Goal: Navigation & Orientation: Find specific page/section

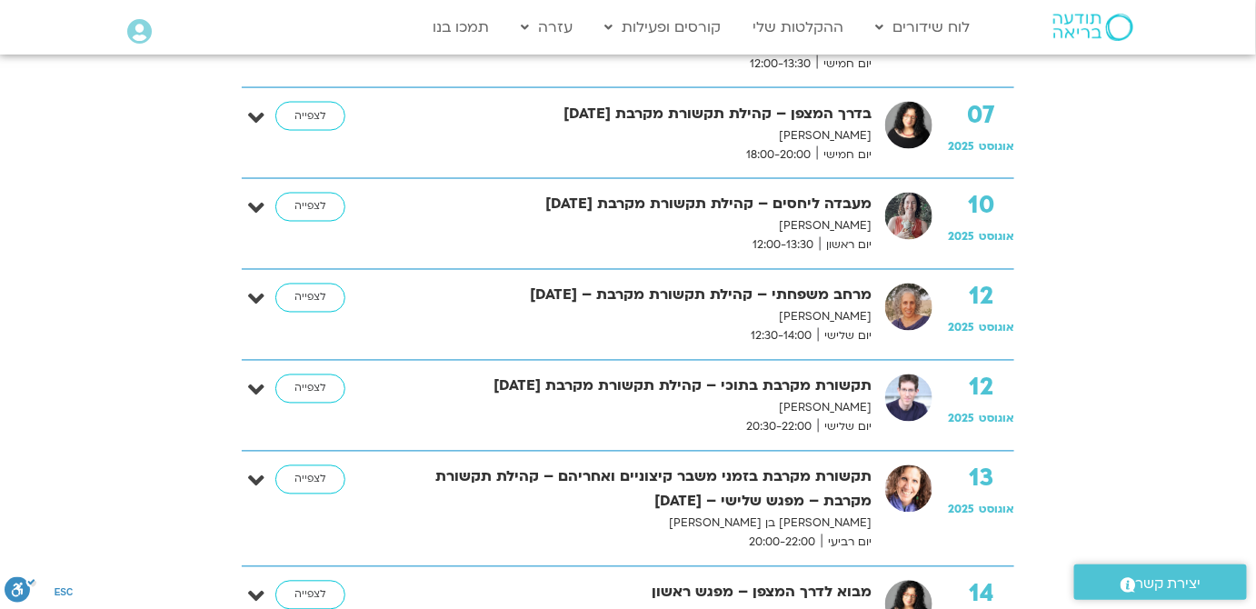
scroll to position [1338, 0]
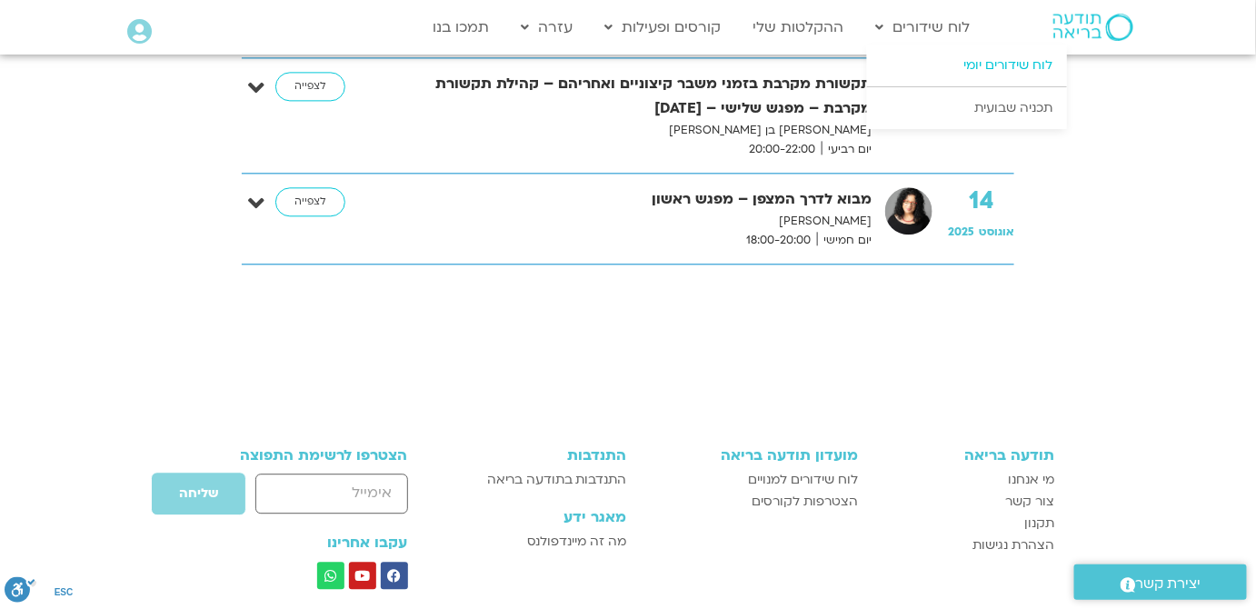
click at [999, 63] on link "לוח שידורים יומי" at bounding box center [967, 66] width 200 height 42
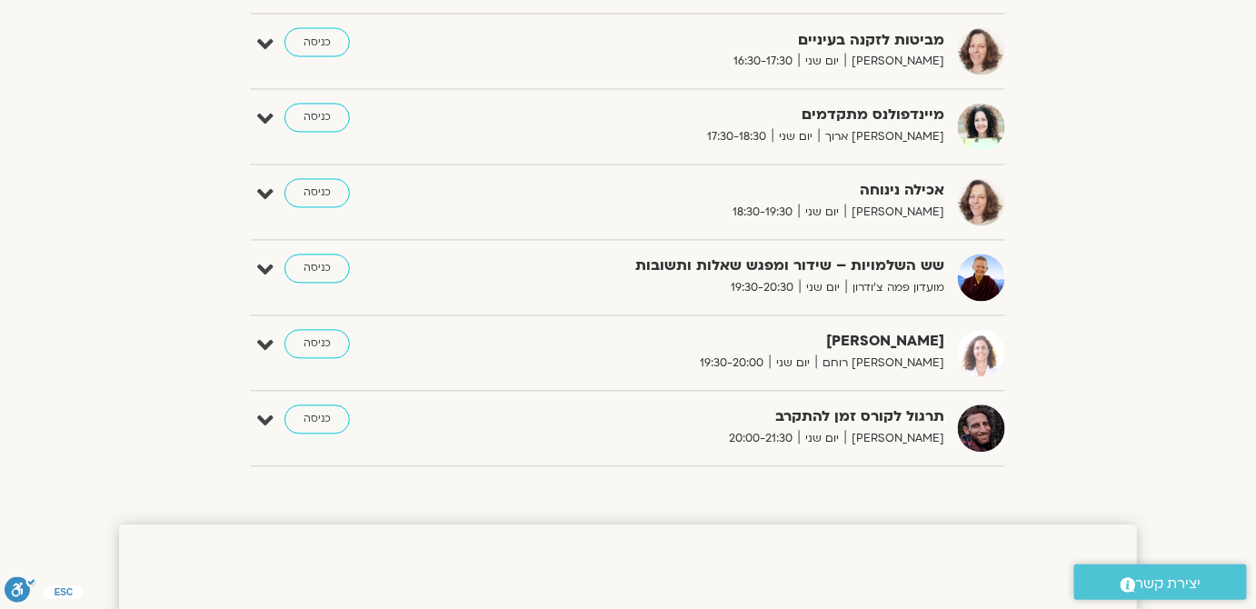
scroll to position [1099, 0]
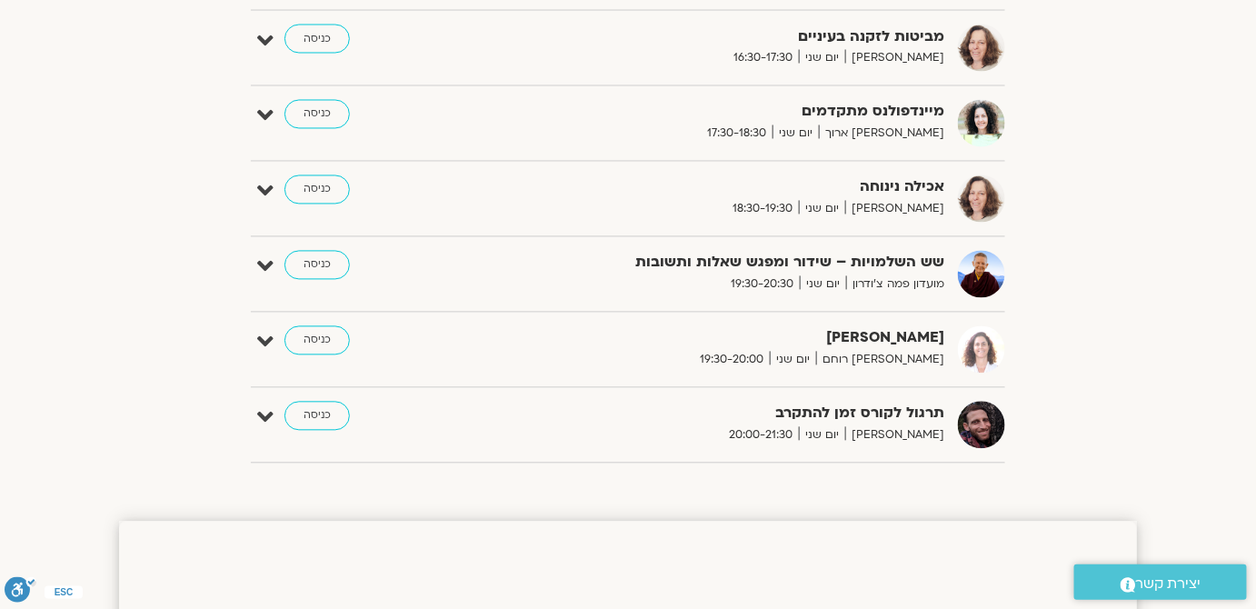
drag, startPoint x: 1262, startPoint y: 64, endPoint x: 1267, endPoint y: 244, distance: 180.9
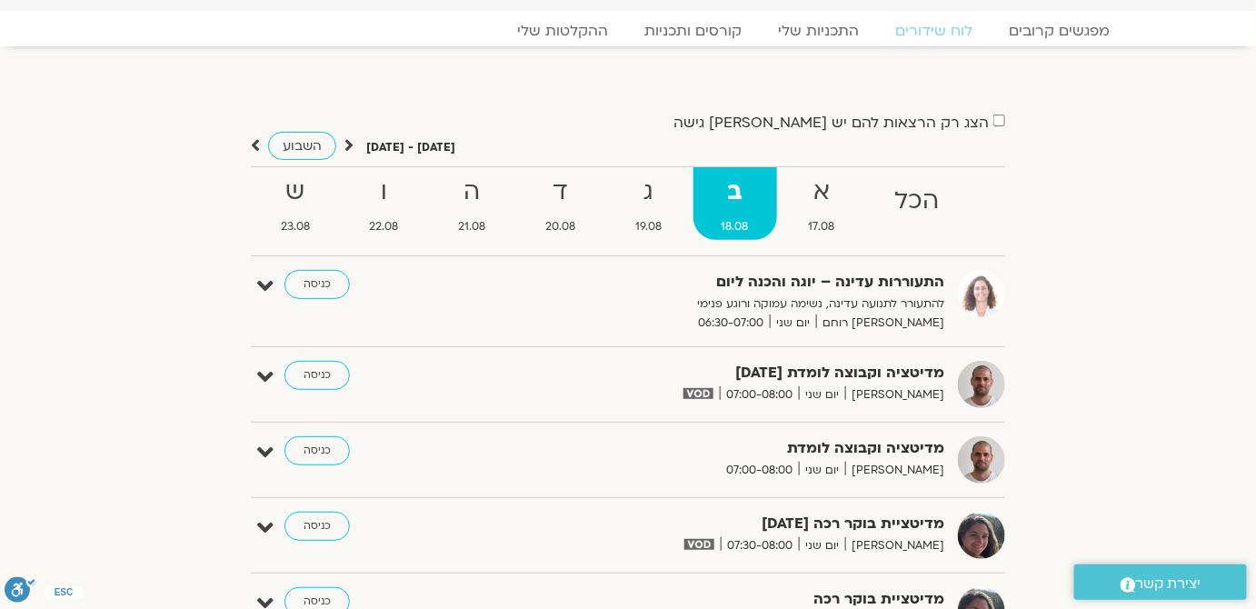
scroll to position [0, 0]
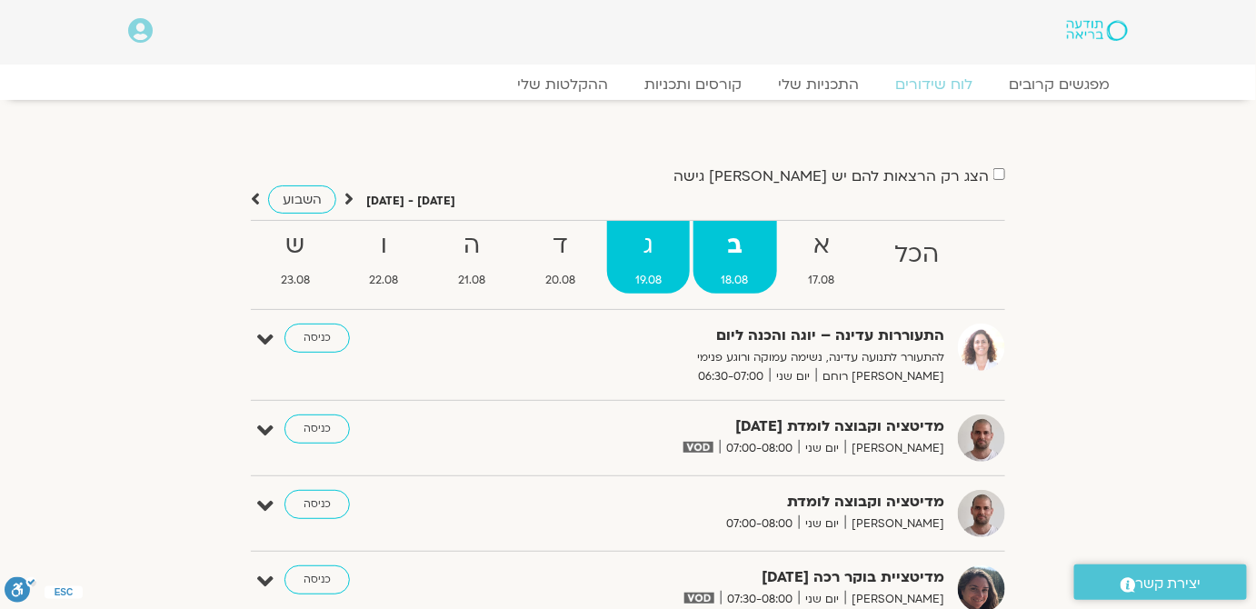
click at [661, 260] on strong "ג" at bounding box center [648, 245] width 83 height 41
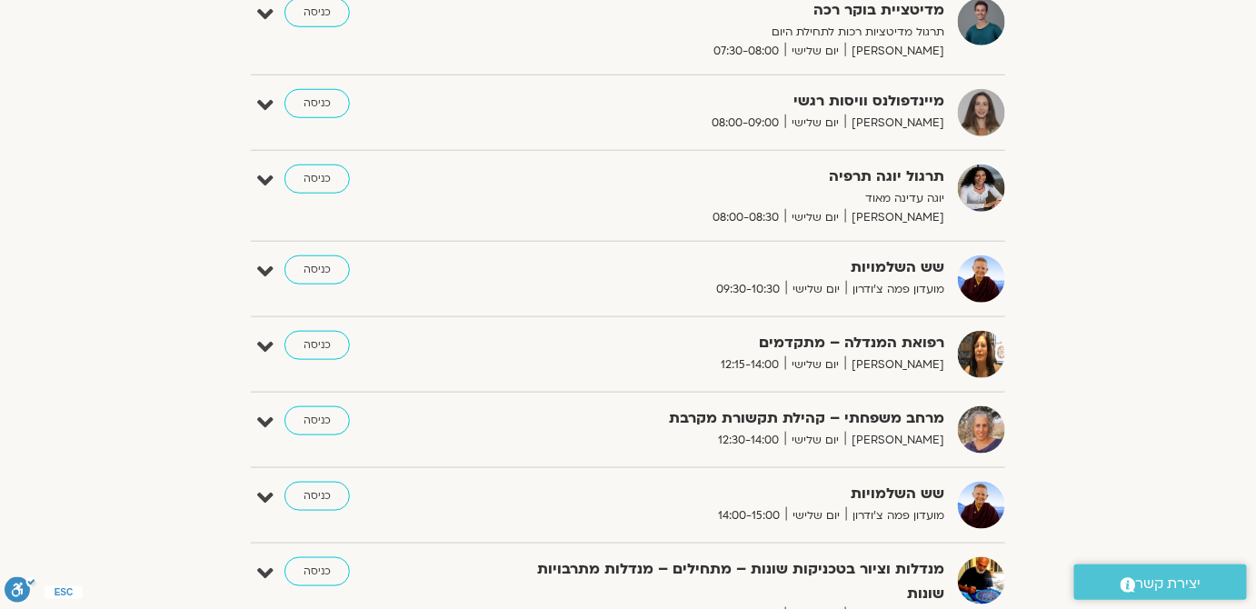
scroll to position [496, 0]
